Goal: Transaction & Acquisition: Book appointment/travel/reservation

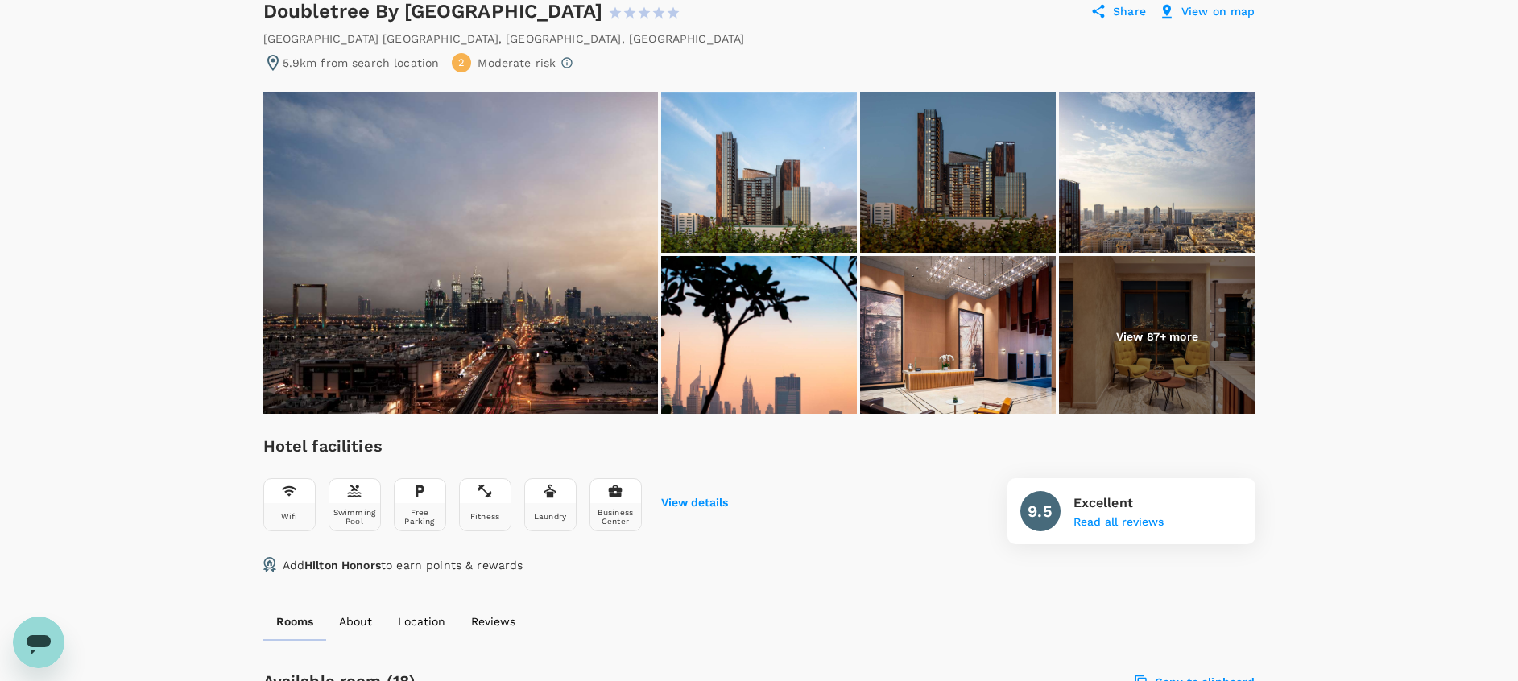
scroll to position [159, 0]
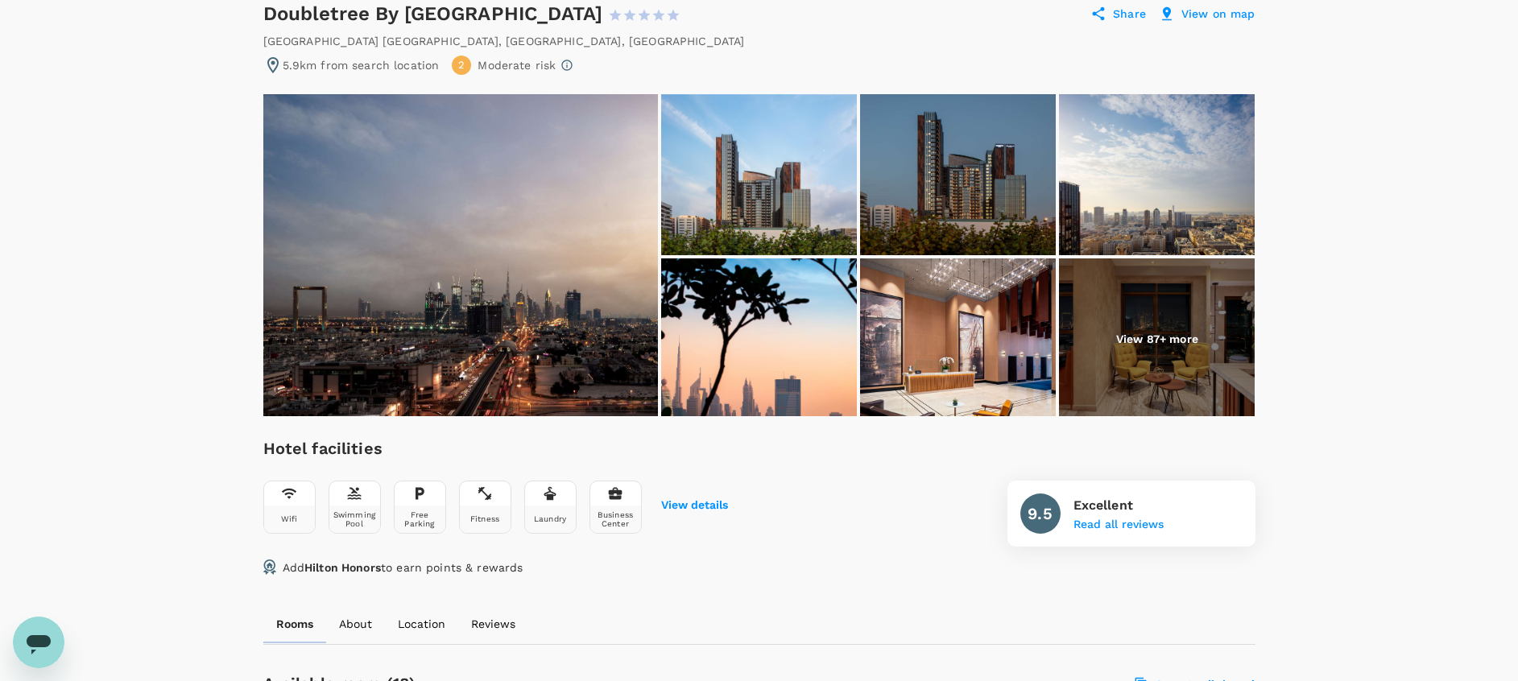
click at [1178, 365] on img at bounding box center [1157, 339] width 196 height 161
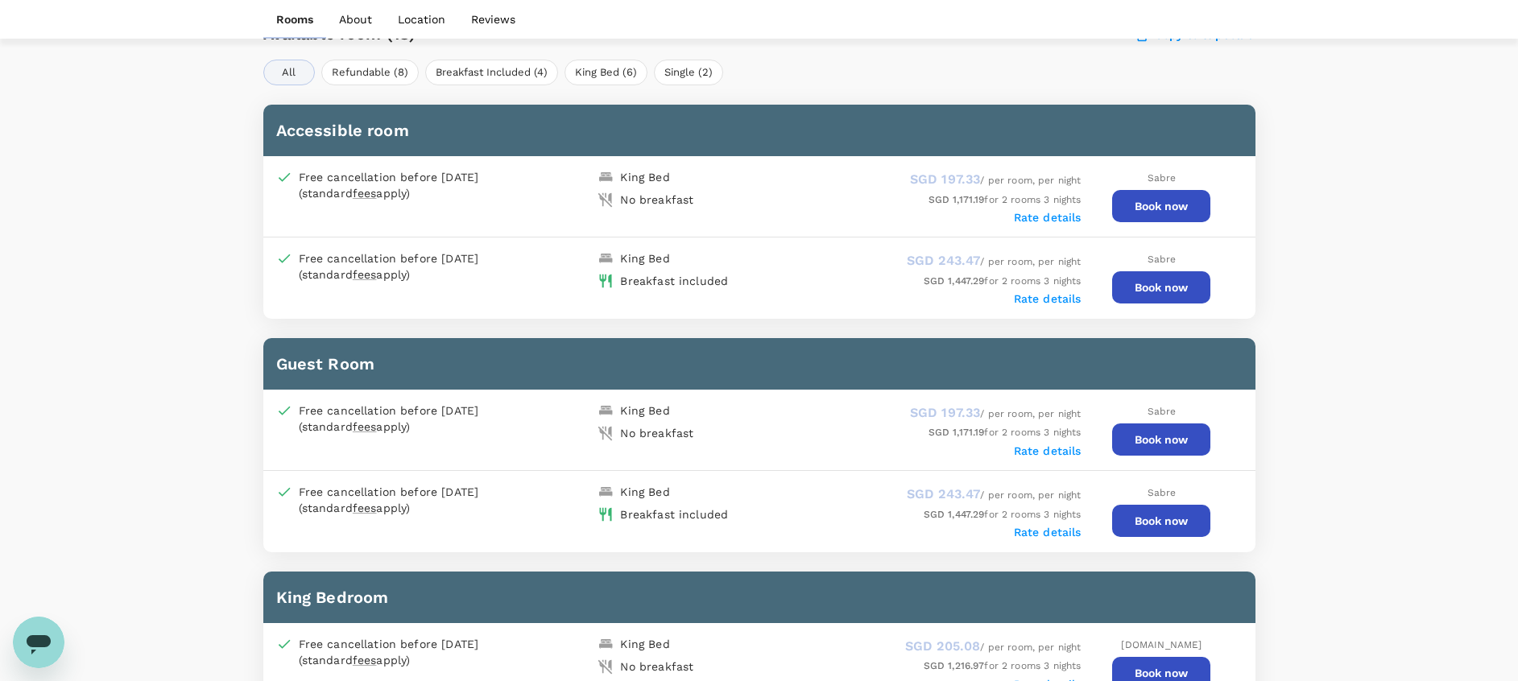
scroll to position [811, 0]
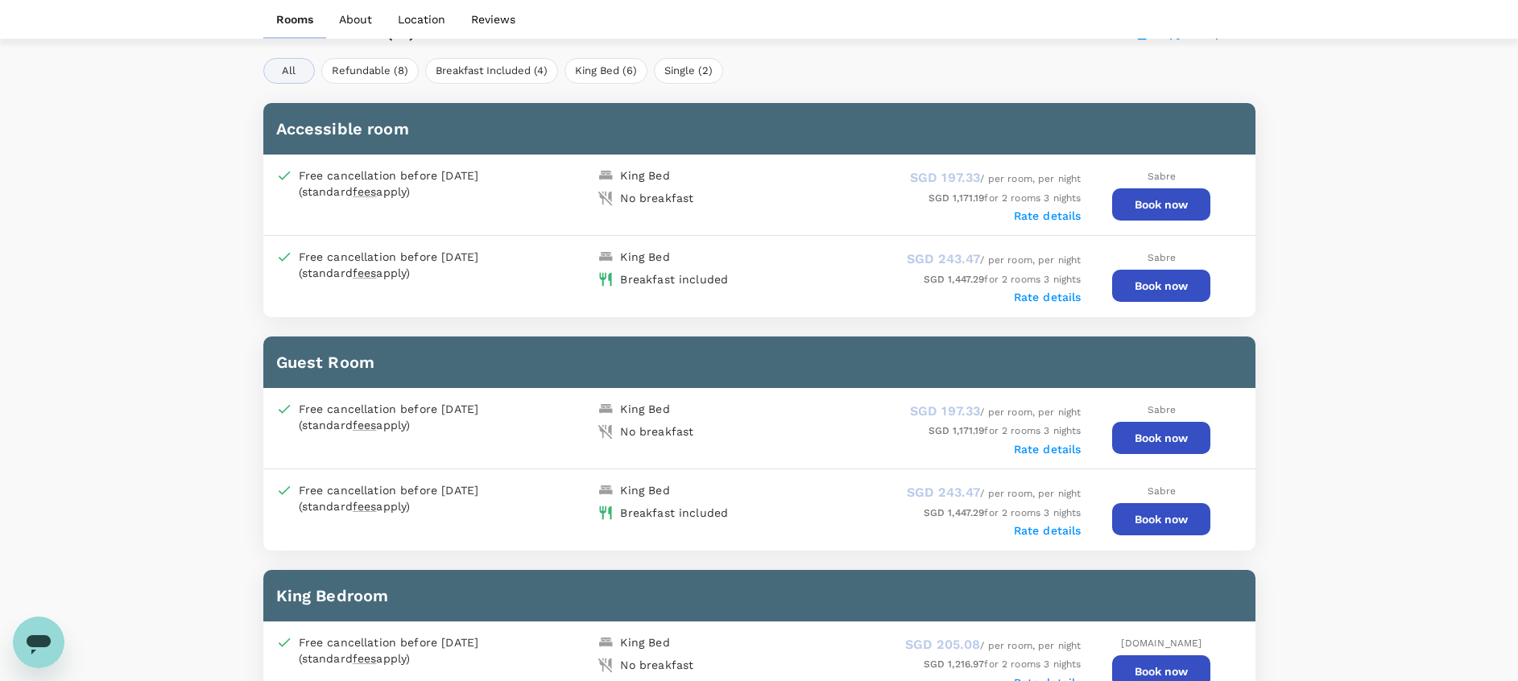
click at [1178, 205] on button "Book now" at bounding box center [1161, 204] width 98 height 32
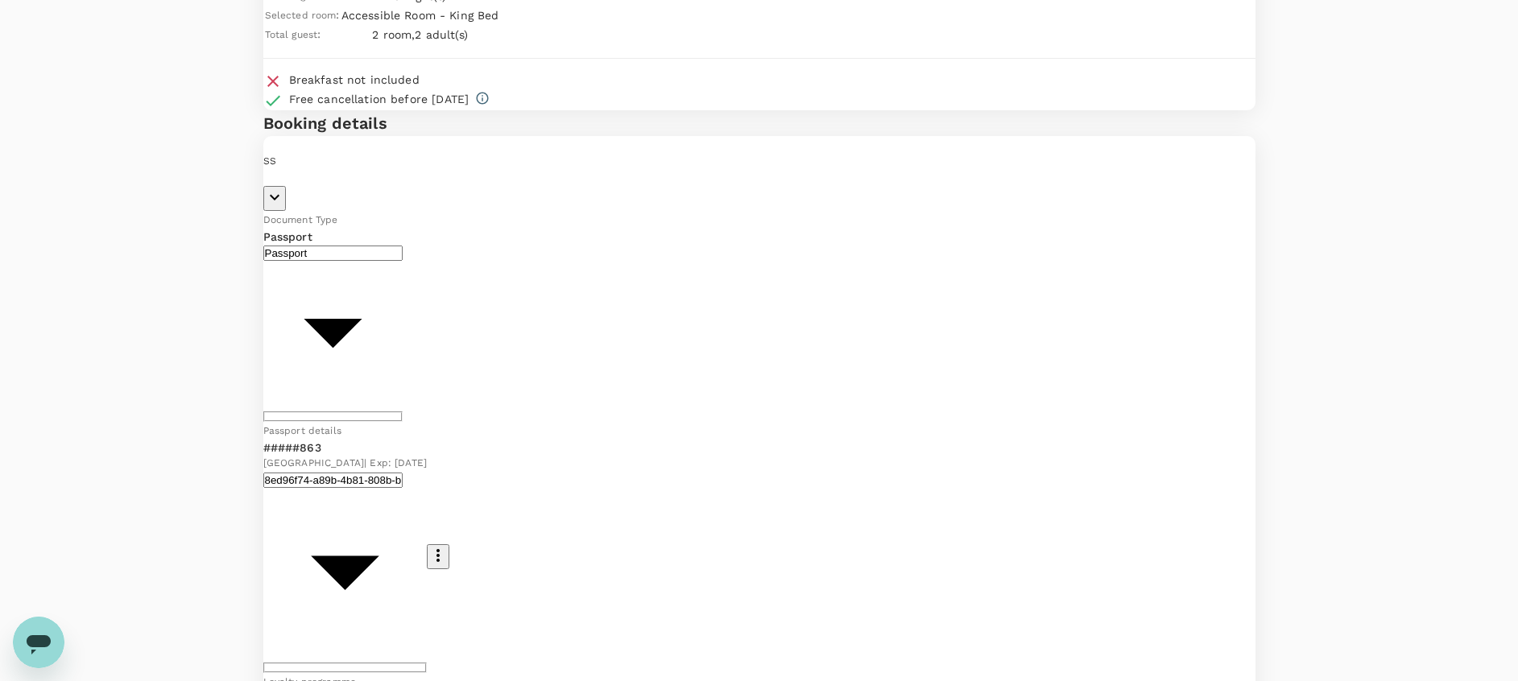
scroll to position [135, 0]
click at [407, 185] on p "[PERSON_NAME]" at bounding box center [759, 177] width 992 height 16
click at [280, 199] on icon "button" at bounding box center [275, 196] width 10 height 6
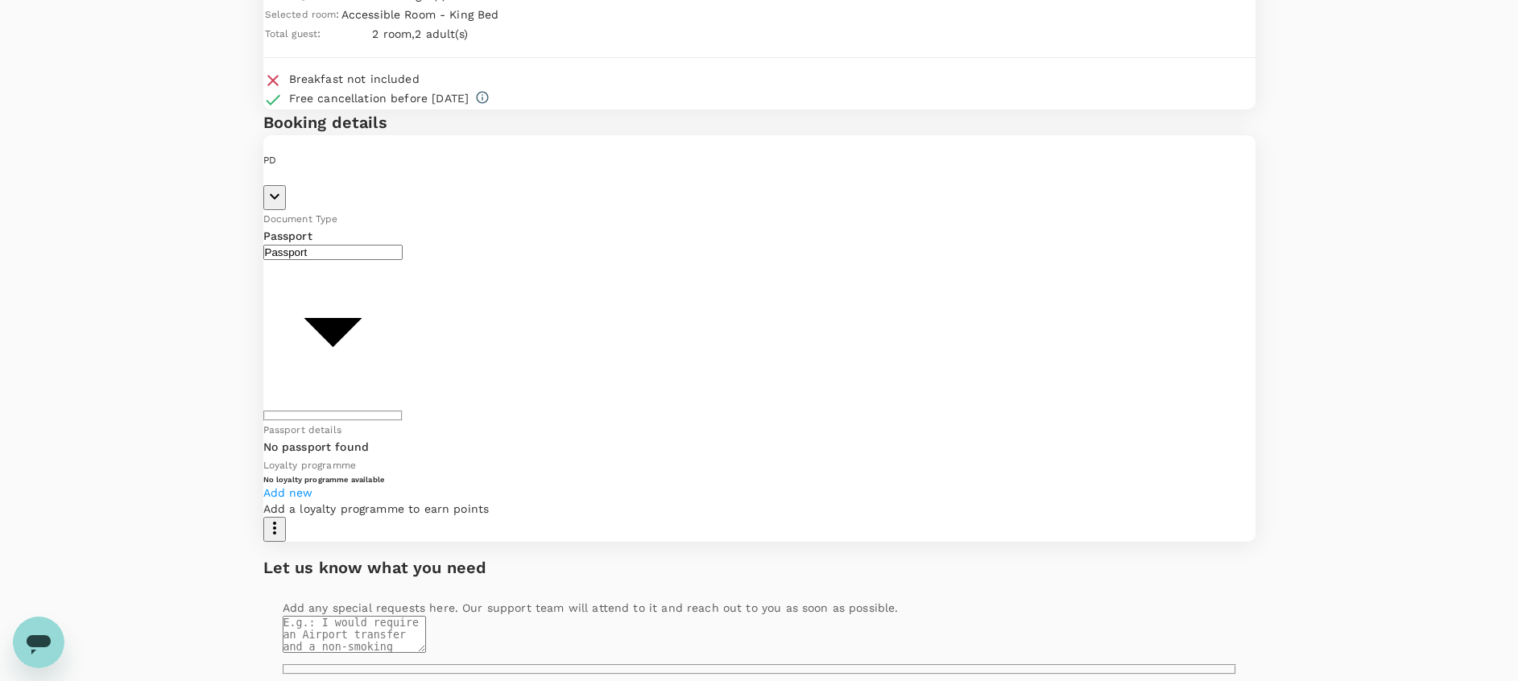
click at [177, 385] on div "You've selected Doubletree By [GEOGRAPHIC_DATA] & Residences Check-in : [DATE] …" at bounding box center [759, 388] width 1518 height 945
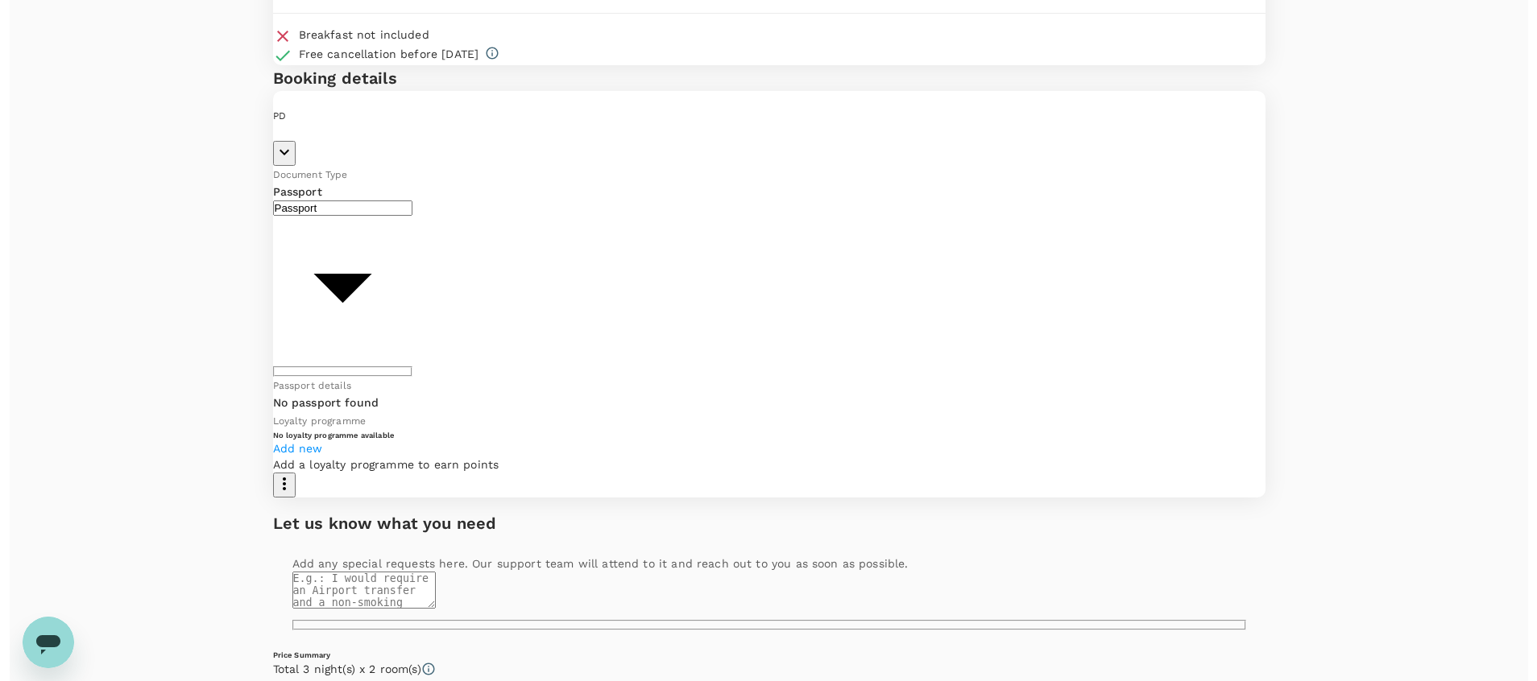
scroll to position [0, 0]
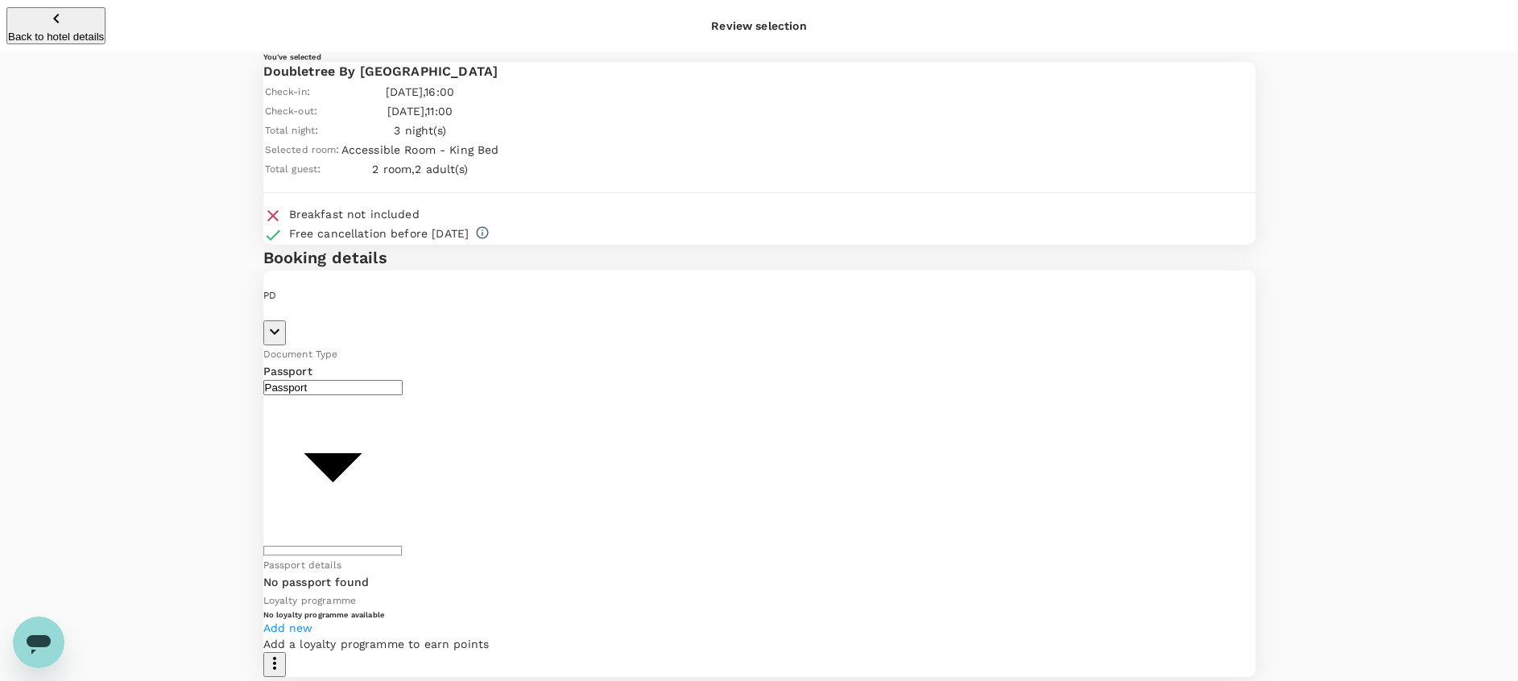
click at [370, 574] on h6 "No passport found" at bounding box center [316, 583] width 106 height 18
click at [481, 490] on body "Back to hotel details Review selection You've selected Doubletree By [GEOGRAPHI…" at bounding box center [768, 580] width 1537 height 1160
type input "Id card"
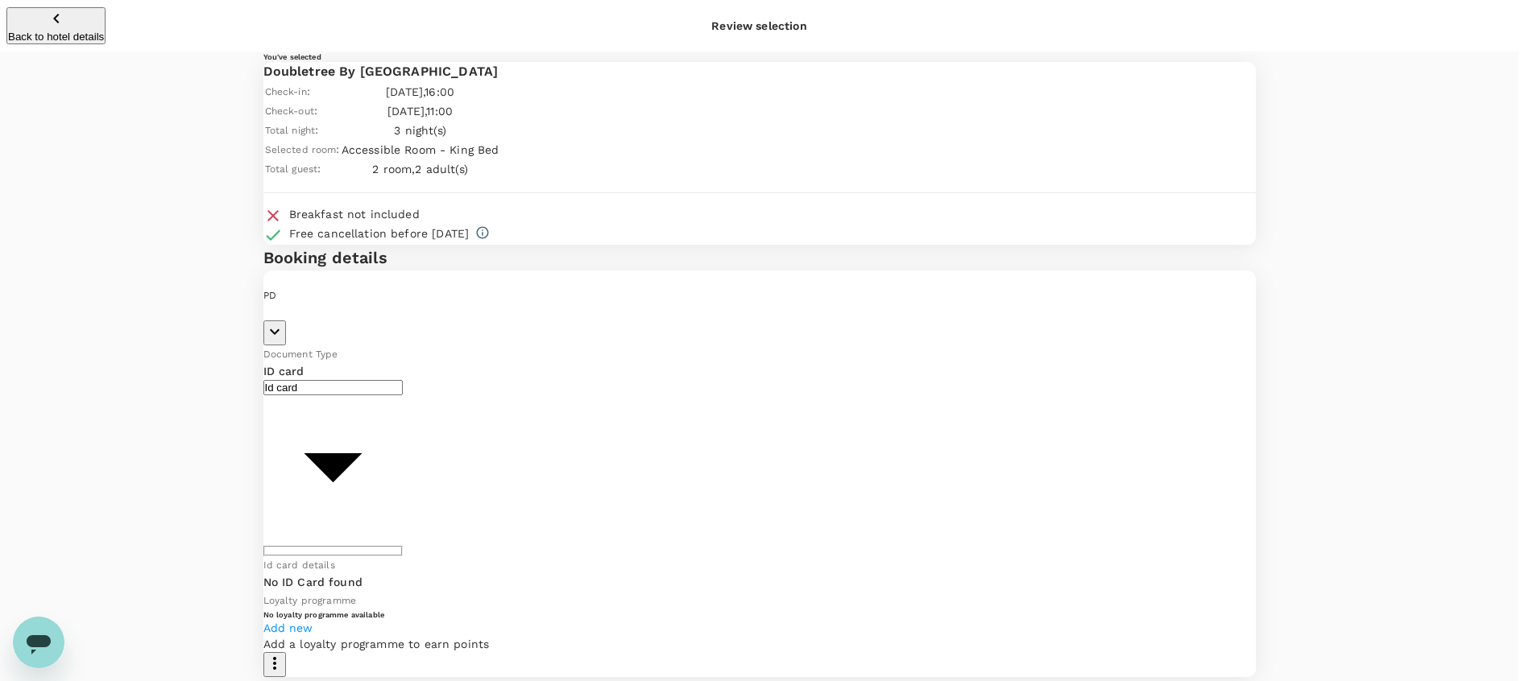
click at [454, 476] on body "Back to hotel details Review selection You've selected Doubletree By [GEOGRAPHI…" at bounding box center [768, 580] width 1537 height 1160
